Goal: Find contact information: Find contact information

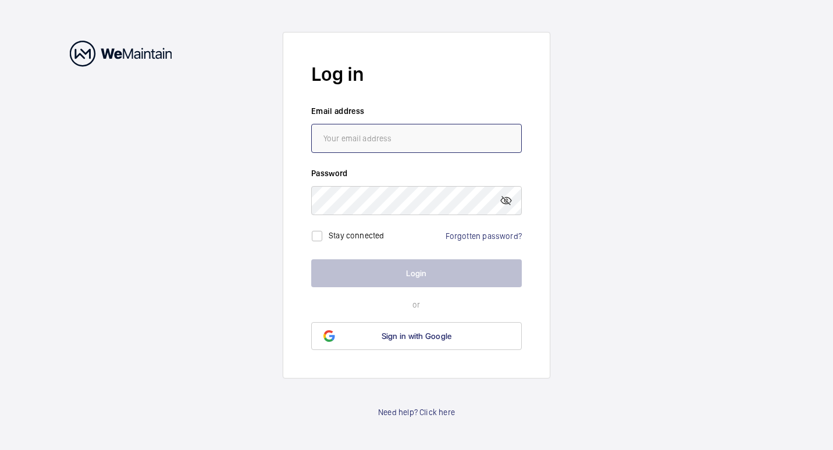
type input "[PERSON_NAME][EMAIL_ADDRESS][PERSON_NAME][US_STATE][DOMAIN_NAME]"
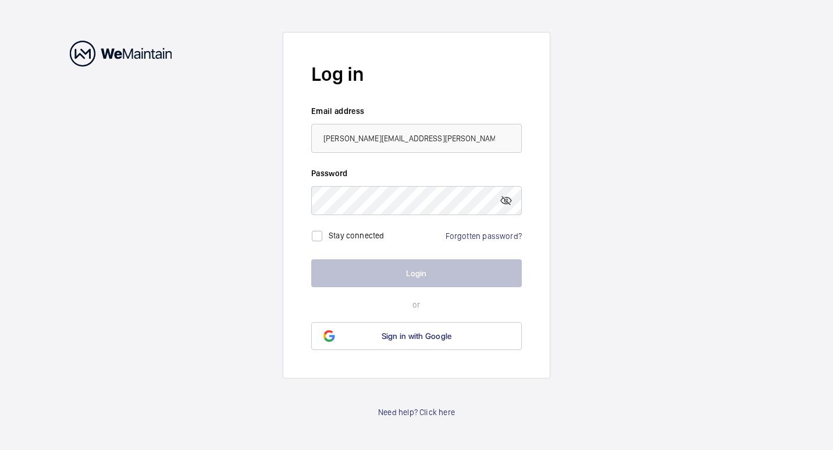
click at [426, 272] on button "Login" at bounding box center [416, 273] width 211 height 28
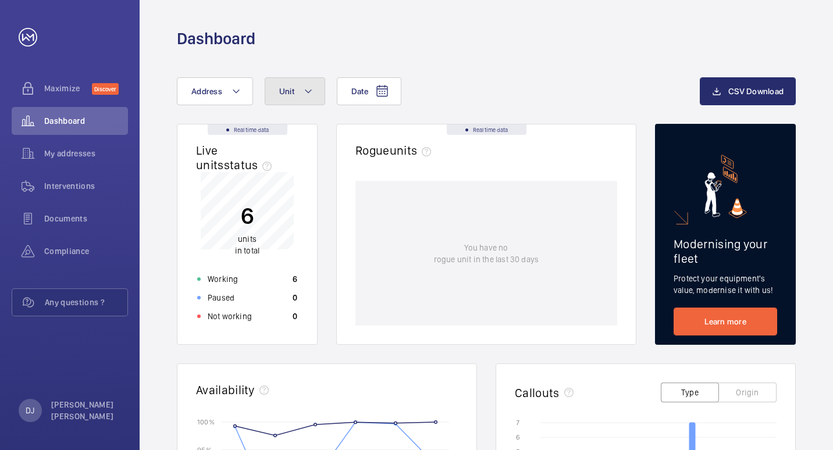
click at [290, 89] on span "Unit" at bounding box center [286, 91] width 15 height 9
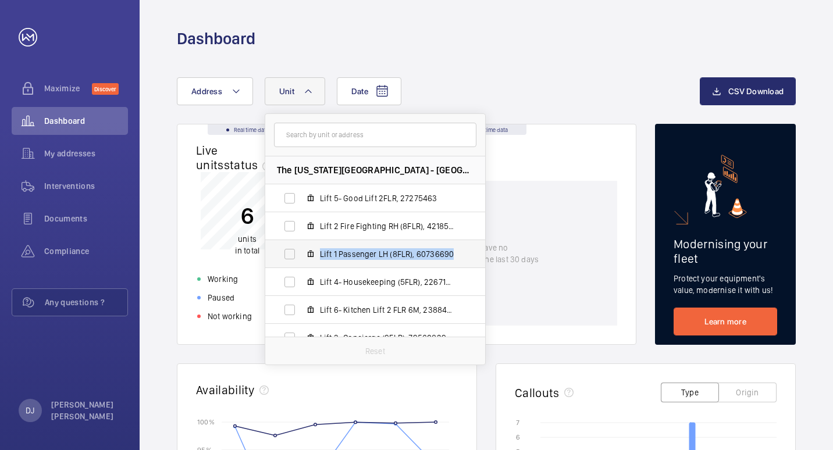
drag, startPoint x: 454, startPoint y: 253, endPoint x: 314, endPoint y: 258, distance: 140.3
click at [314, 258] on label "Lift 1 Passenger LH (8FLR), 60736690" at bounding box center [365, 254] width 201 height 28
drag, startPoint x: 314, startPoint y: 258, endPoint x: 341, endPoint y: 256, distance: 28.0
copy span "Lift 1 Passenger LH (8FLR), 60736690"
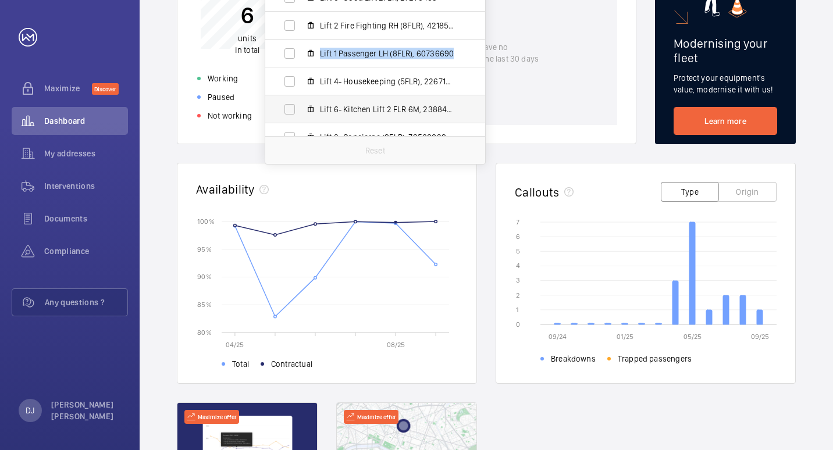
scroll to position [53, 0]
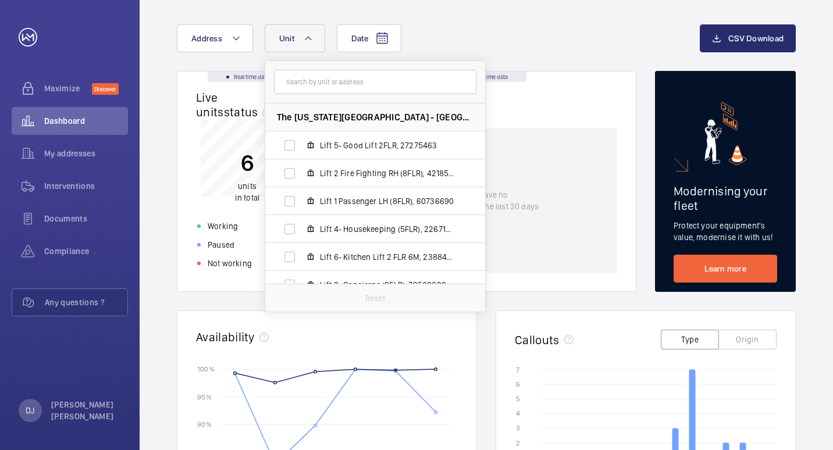
click at [167, 55] on div "Date Address Unit [GEOGRAPHIC_DATA][US_STATE] Lift 5- Good Lift 2FLR, 27275463 …" at bounding box center [486, 398] width 693 height 803
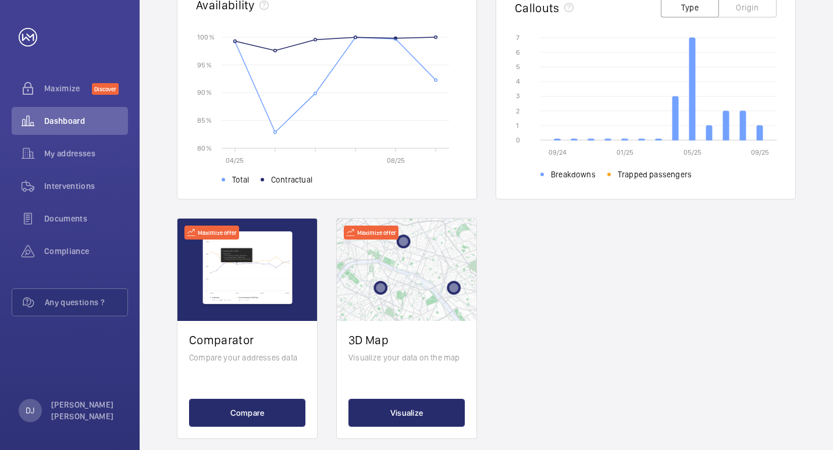
scroll to position [402, 0]
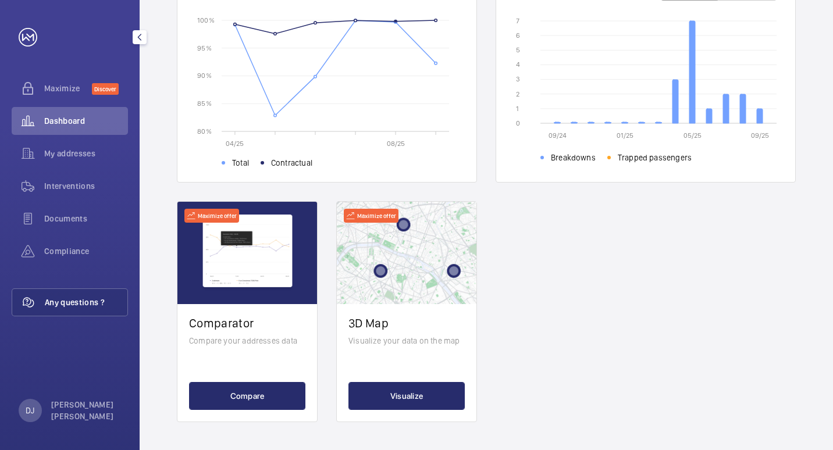
click at [73, 300] on span "Any questions ?" at bounding box center [86, 303] width 83 height 12
